Goal: Transaction & Acquisition: Purchase product/service

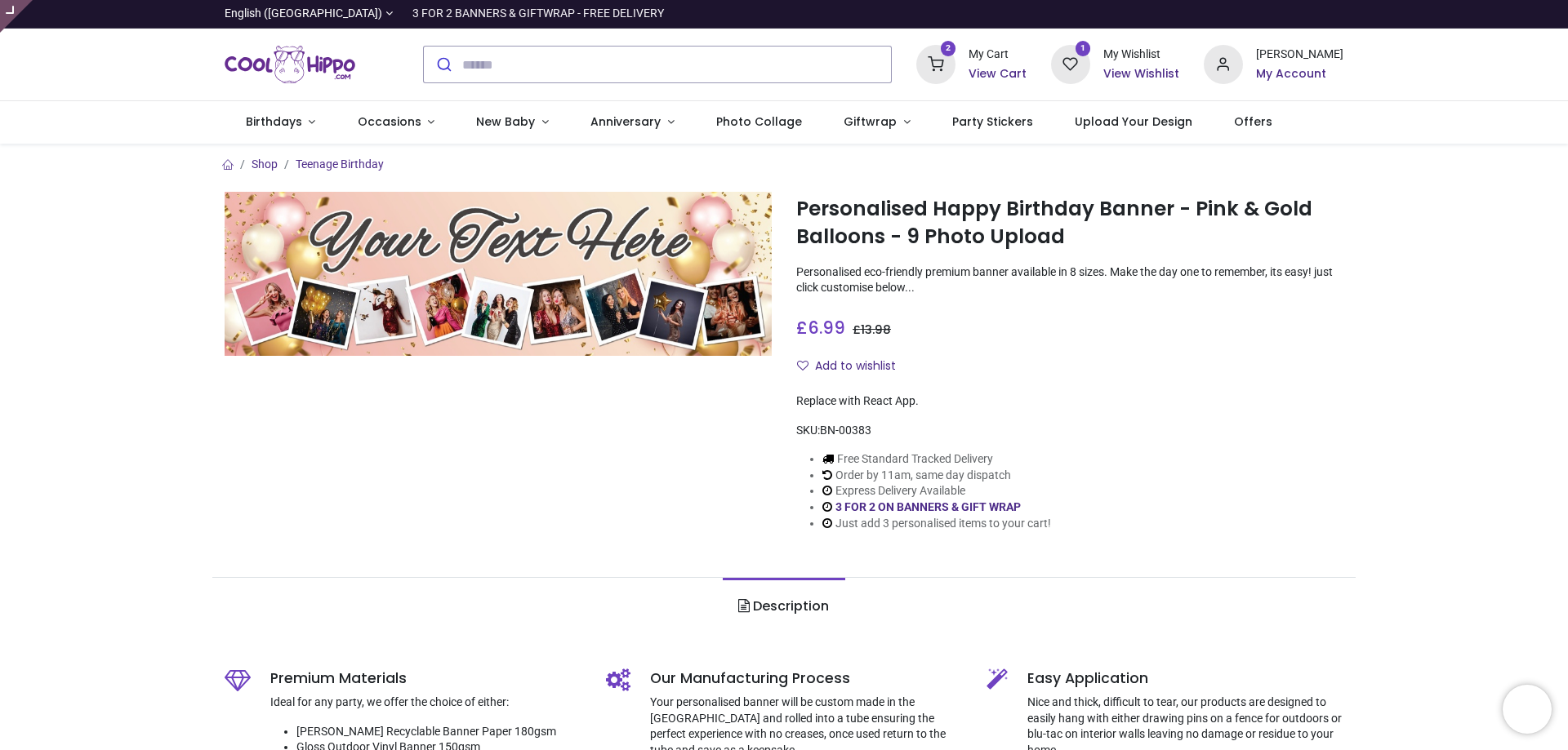
type input "**********"
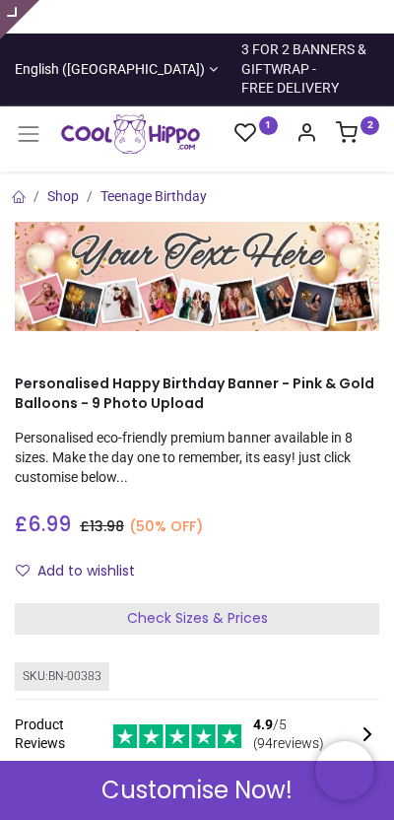
click at [176, 800] on span "Customise Now!" at bounding box center [197, 791] width 191 height 34
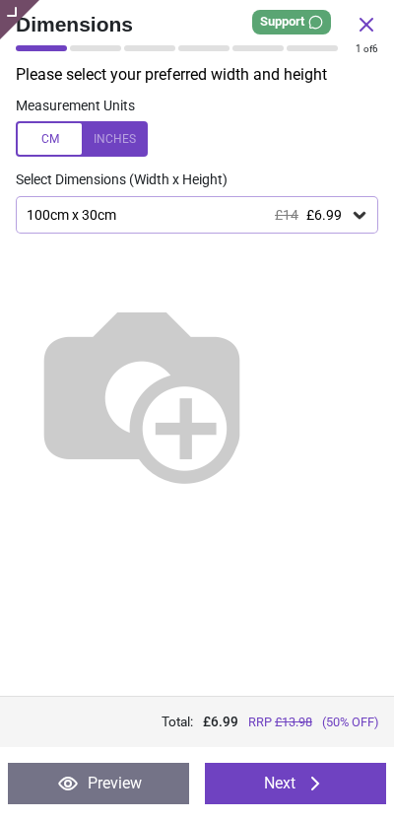
click at [90, 788] on button "Preview" at bounding box center [98, 783] width 181 height 41
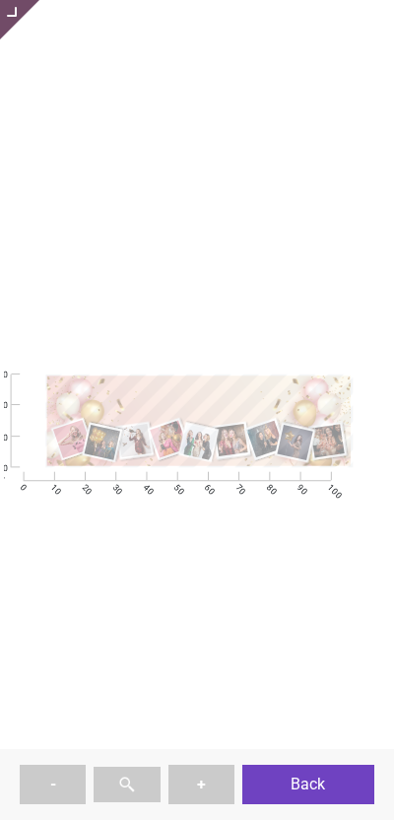
click at [22, 81] on div ".cls-1 { filter: url(#drop-shadow-3); } .cls-1, .cls-2, .cls-3, .cls-4, .cls-5,…" at bounding box center [197, 374] width 386 height 749
click at [42, 85] on div ".cls-1 { filter: url(#drop-shadow-3); } .cls-1, .cls-2, .cls-3, .cls-4, .cls-5,…" at bounding box center [197, 374] width 386 height 749
click at [32, 23] on div "Editor" at bounding box center [66, 19] width 132 height 39
click at [21, 58] on div ".cls-1 { filter: url(#drop-shadow-3); } .cls-1, .cls-2, .cls-3, .cls-4, .cls-5,…" at bounding box center [197, 374] width 386 height 749
click at [135, 72] on div ".cls-1 { filter: url(#drop-shadow-3); } .cls-1, .cls-2, .cls-3, .cls-4, .cls-5,…" at bounding box center [197, 374] width 386 height 749
